Goal: Information Seeking & Learning: Learn about a topic

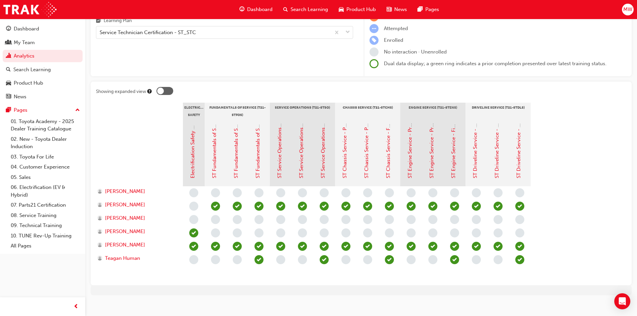
scroll to position [80, 0]
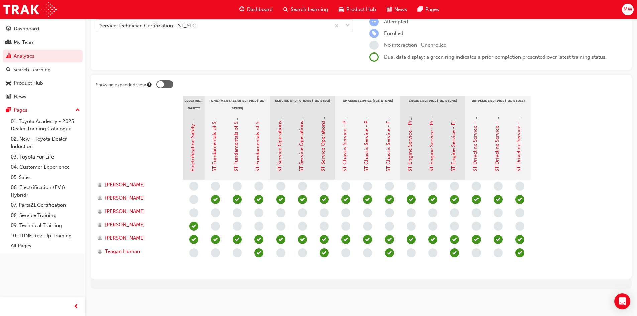
click at [216, 253] on span "learningRecordVerb_NONE-icon" at bounding box center [215, 252] width 9 height 9
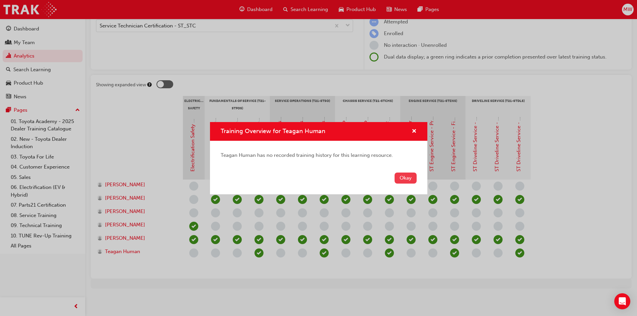
click at [399, 177] on button "Okay" at bounding box center [405, 177] width 22 height 11
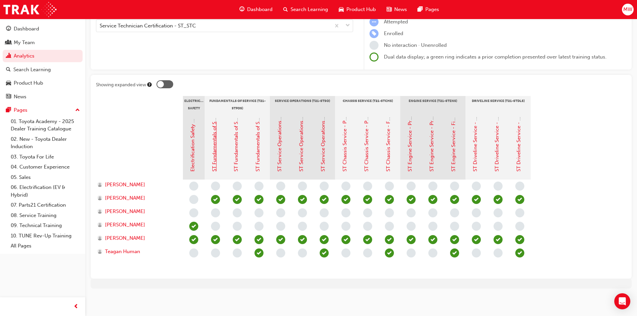
click at [214, 151] on link "ST Fundamentals of Service - Pre-Read" at bounding box center [214, 126] width 6 height 91
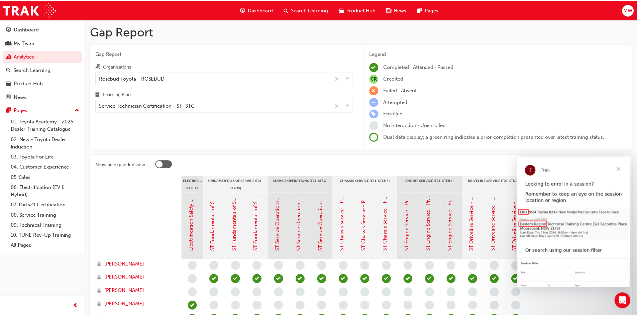
scroll to position [80, 0]
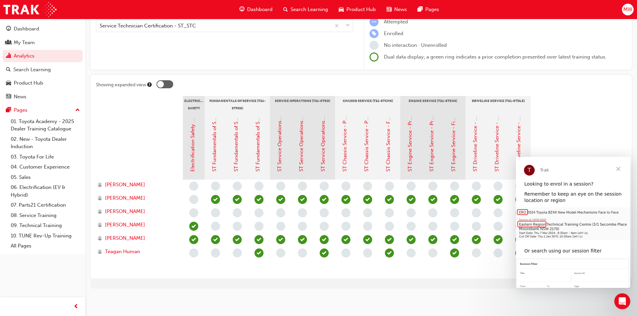
click at [616, 167] on span "Close" at bounding box center [618, 169] width 24 height 24
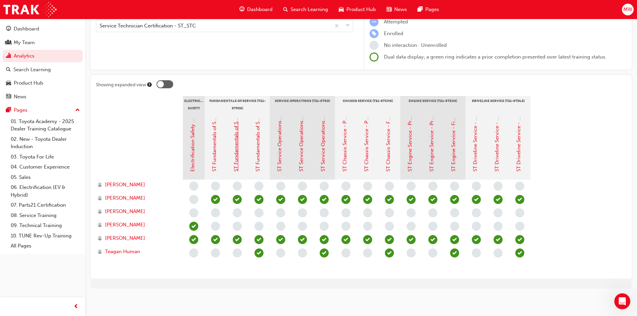
click at [237, 147] on link "ST Fundamentals of Service - Pre-Course Assessment" at bounding box center [236, 109] width 6 height 124
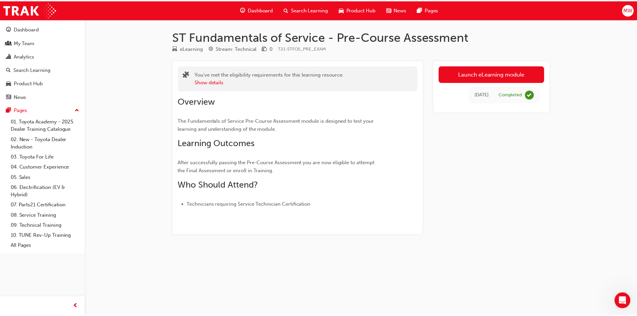
scroll to position [80, 0]
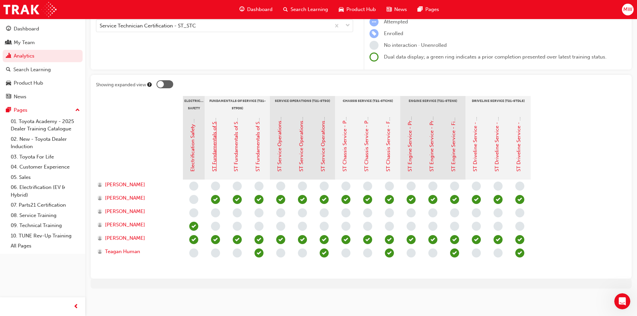
click at [216, 152] on link "ST Fundamentals of Service - Pre-Read" at bounding box center [214, 126] width 6 height 91
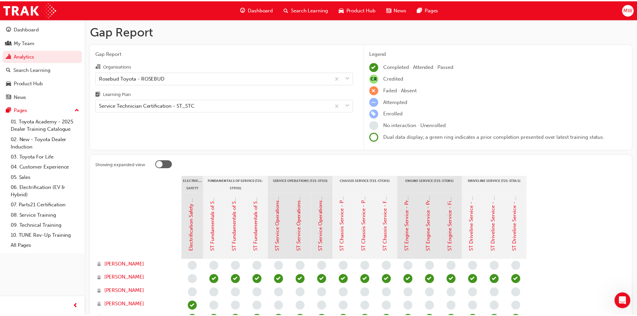
scroll to position [80, 0]
